Goal: Complete application form: Complete application form

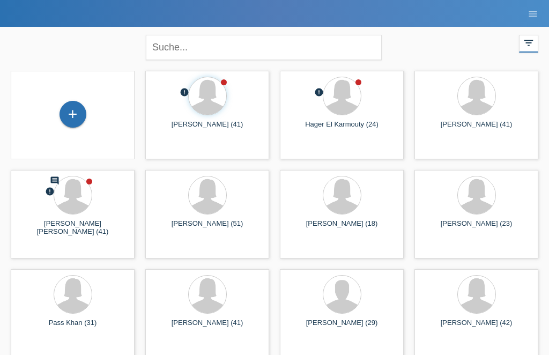
click at [88, 110] on div "+" at bounding box center [72, 115] width 107 height 28
click at [77, 121] on div "+" at bounding box center [73, 114] width 26 height 18
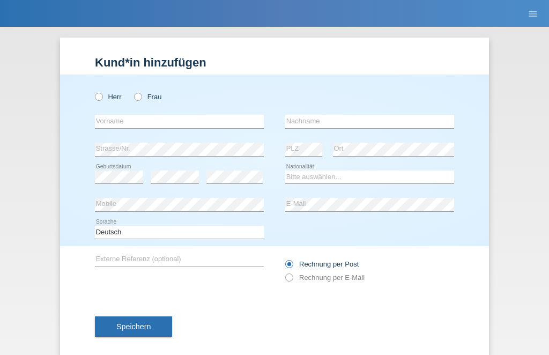
click at [144, 100] on label "Frau" at bounding box center [147, 97] width 27 height 8
click at [141, 100] on input "Frau" at bounding box center [137, 96] width 7 height 7
radio input "true"
click at [167, 124] on input "text" at bounding box center [179, 121] width 169 height 13
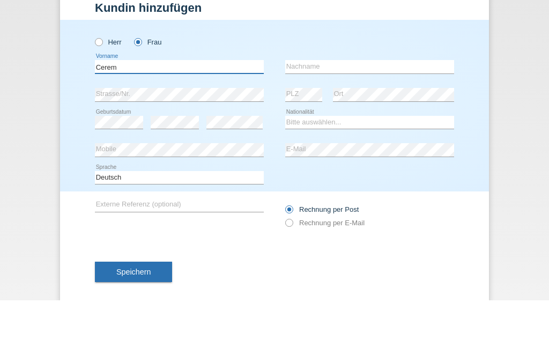
type input "Cerem"
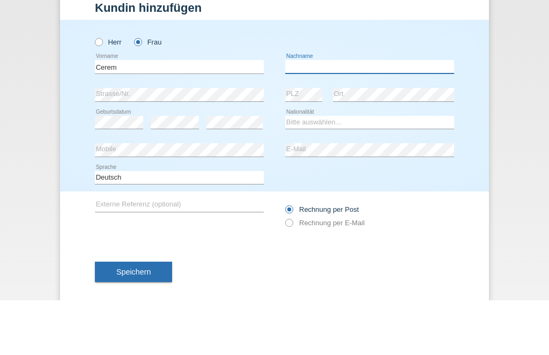
click at [326, 115] on input "text" at bounding box center [369, 121] width 169 height 13
type input "San"
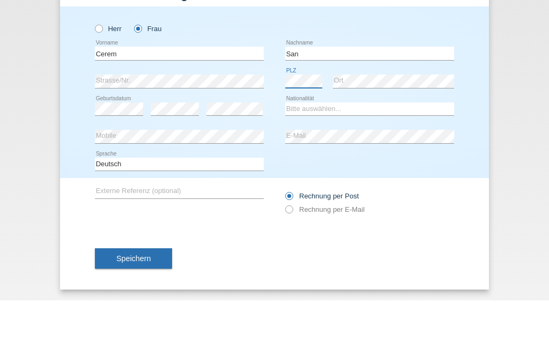
scroll to position [18, 0]
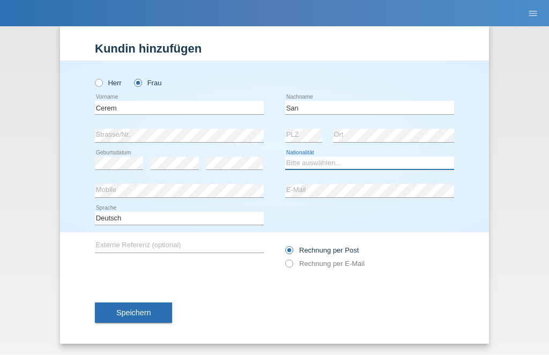
click at [383, 159] on select "Bitte auswählen... Schweiz Deutschland Liechtenstein Österreich ------------ Af…" at bounding box center [369, 163] width 169 height 13
click at [367, 157] on select "Bitte auswählen... Schweiz Deutschland Liechtenstein Österreich ------------ Af…" at bounding box center [369, 163] width 169 height 13
select select "TR"
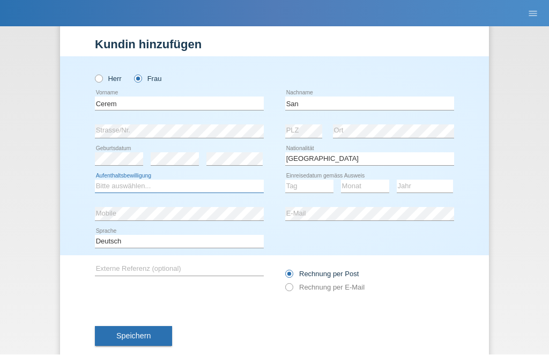
click at [177, 190] on select "Bitte auswählen... C B B - Flüchtlingsstatus Andere" at bounding box center [179, 186] width 169 height 13
select select "C"
click at [316, 189] on select "Tag 01 02 03 04 05 06 07 08 09 10 11" at bounding box center [309, 186] width 48 height 13
select select "28"
click at [357, 185] on select "Monat 01 02 03 04 05 06 07 08 09 10 11" at bounding box center [365, 186] width 48 height 13
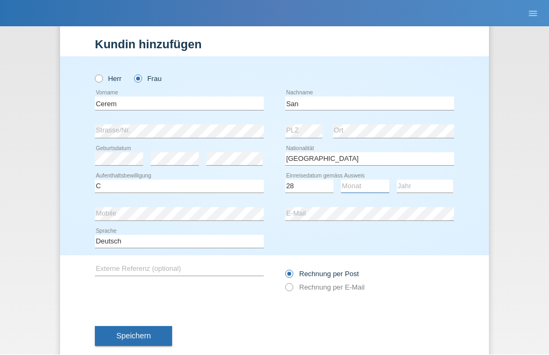
select select "04"
click at [431, 183] on select "Jahr 2025 2024 2023 2022 2021 2020 2019 2018 2017 2016 2015 2014 2013 2012 2011…" at bounding box center [425, 186] width 56 height 13
select select "2003"
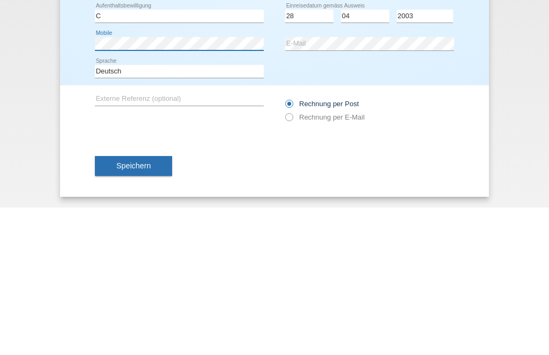
scroll to position [45, 0]
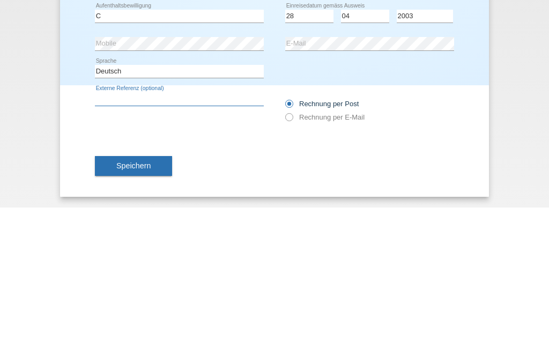
click at [250, 240] on input "text" at bounding box center [179, 246] width 169 height 13
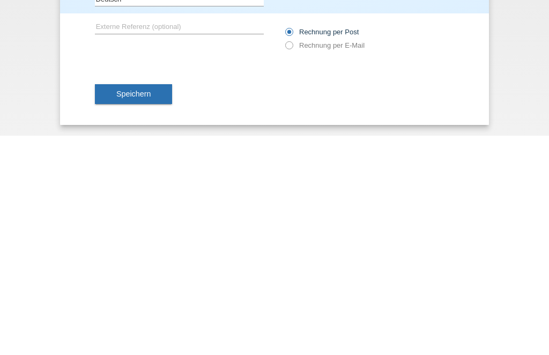
click at [152, 303] on button "Speichern" at bounding box center [133, 313] width 77 height 20
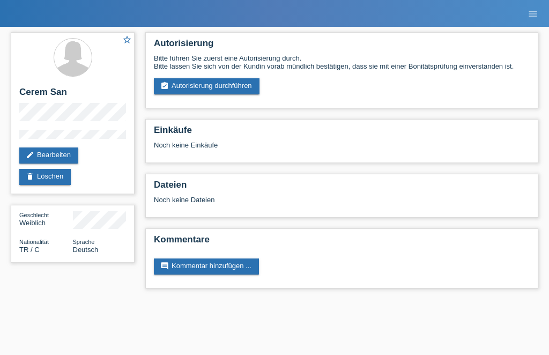
click at [215, 90] on link "assignment_turned_in Autorisierung durchführen" at bounding box center [207, 86] width 106 height 16
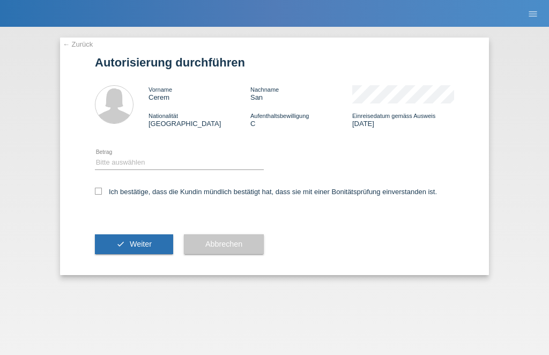
click at [195, 154] on div "Bitte auswählen CHF 1.00 - CHF 499.00 CHF 500.00 - CHF 1'999.00 CHF 2'000.00 - …" at bounding box center [179, 162] width 169 height 27
click at [184, 161] on select "Bitte auswählen CHF 1.00 - CHF 499.00 CHF 500.00 - CHF 1'999.00 CHF 2'000.00 - …" at bounding box center [179, 162] width 169 height 13
select select "2"
click at [108, 192] on label "Ich bestätige, dass die Kundin mündlich bestätigt hat, dass sie mit einer Bonit…" at bounding box center [266, 192] width 342 height 8
click at [102, 192] on input "Ich bestätige, dass die Kundin mündlich bestätigt hat, dass sie mit einer Bonit…" at bounding box center [98, 191] width 7 height 7
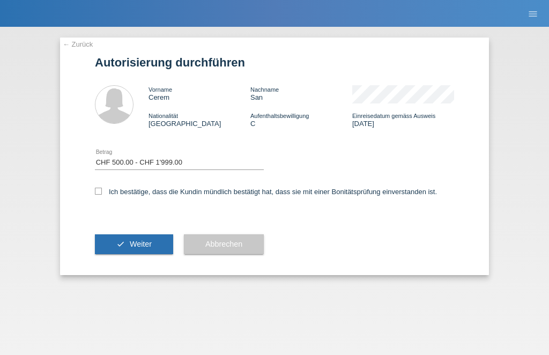
checkbox input "true"
click at [142, 241] on button "check Weiter" at bounding box center [134, 244] width 78 height 20
